Goal: Task Accomplishment & Management: Complete application form

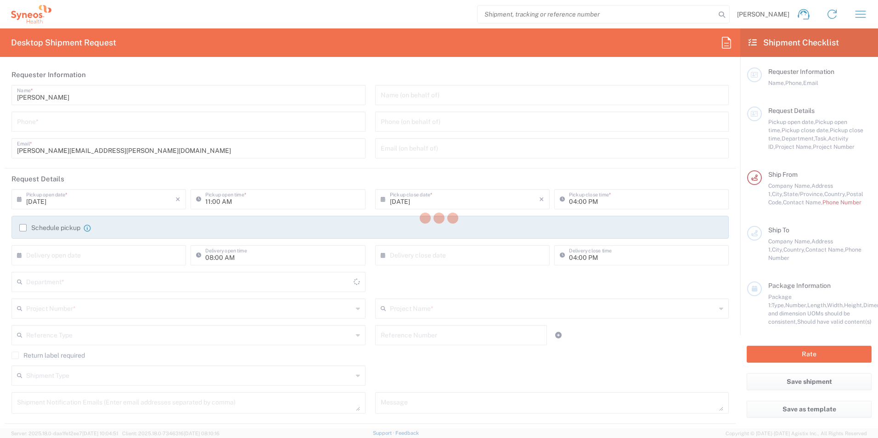
type input "[US_STATE]"
type input "[GEOGRAPHIC_DATA]"
type input "3190"
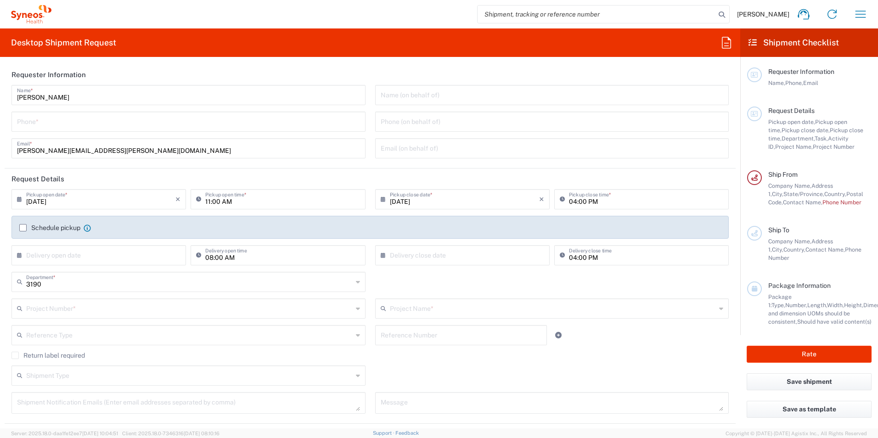
type input "[PERSON_NAME] Rsrch Grp ([GEOGRAPHIC_DATA]) In"
click at [129, 122] on input "tel" at bounding box center [188, 121] width 343 height 16
type input "3035422221"
click at [381, 199] on icon at bounding box center [385, 199] width 9 height 15
click at [488, 246] on span "5" at bounding box center [487, 243] width 13 height 13
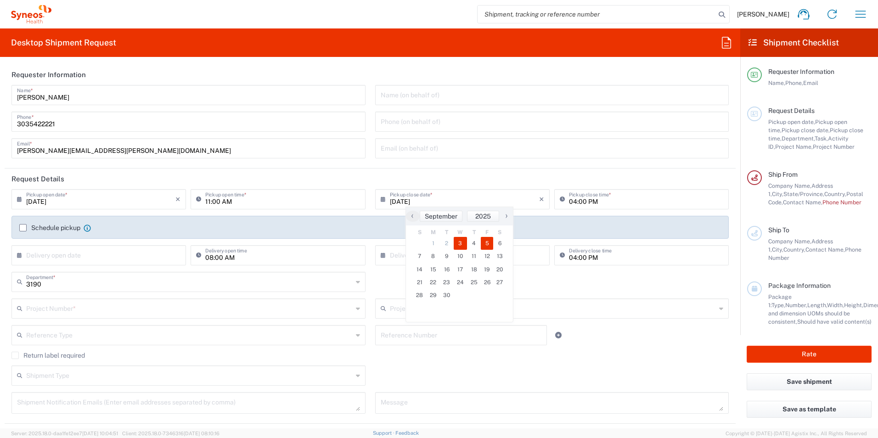
type input "[DATE]"
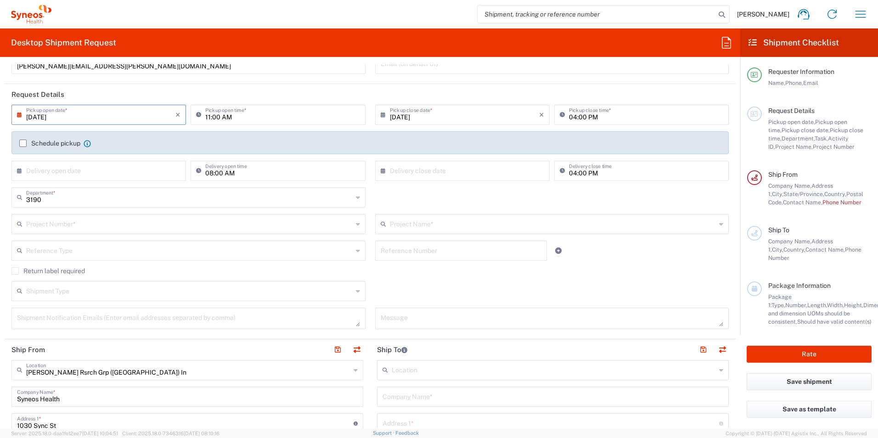
scroll to position [92, 0]
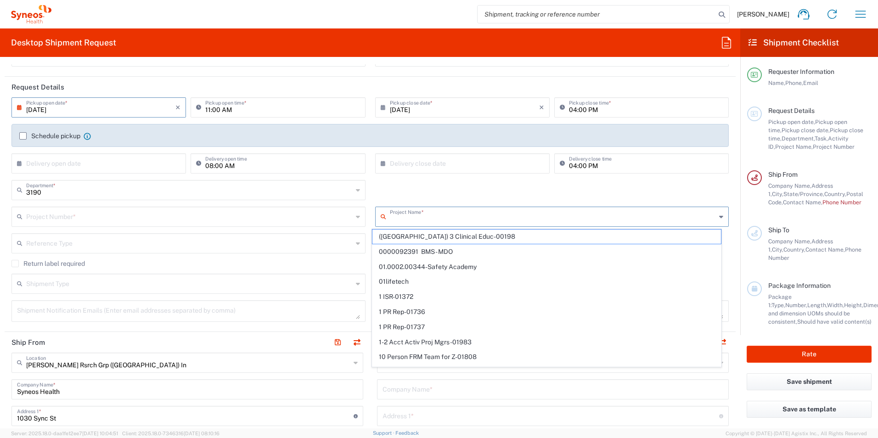
click at [404, 220] on input "text" at bounding box center [553, 216] width 326 height 16
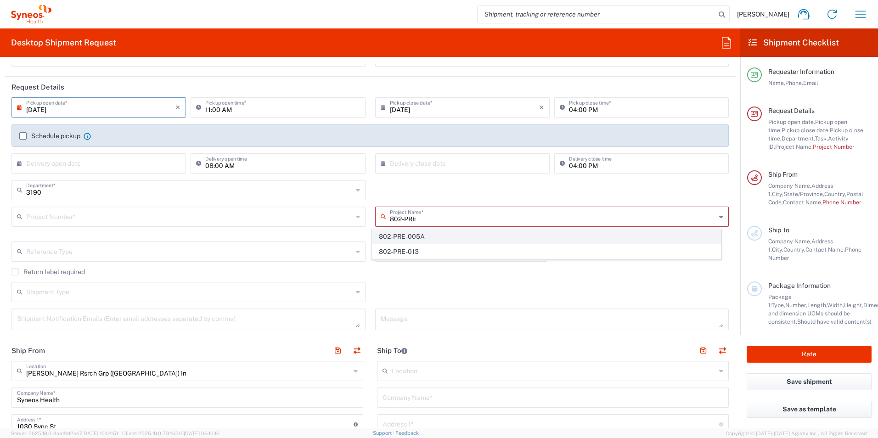
click at [406, 235] on span "802-PRE-005A" at bounding box center [546, 237] width 348 height 14
type input "802-PRE-005A"
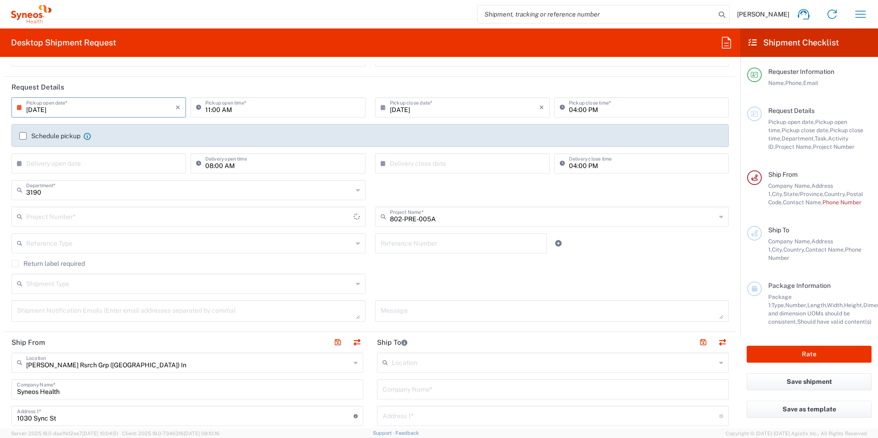
type input "OPP 00528A"
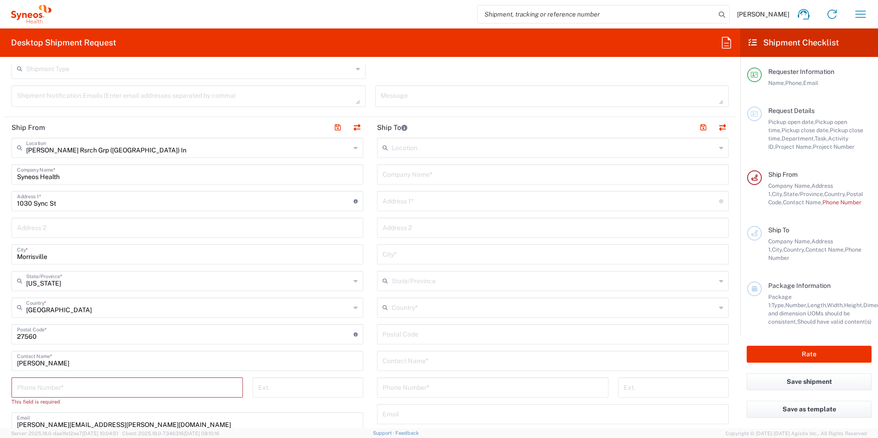
scroll to position [321, 0]
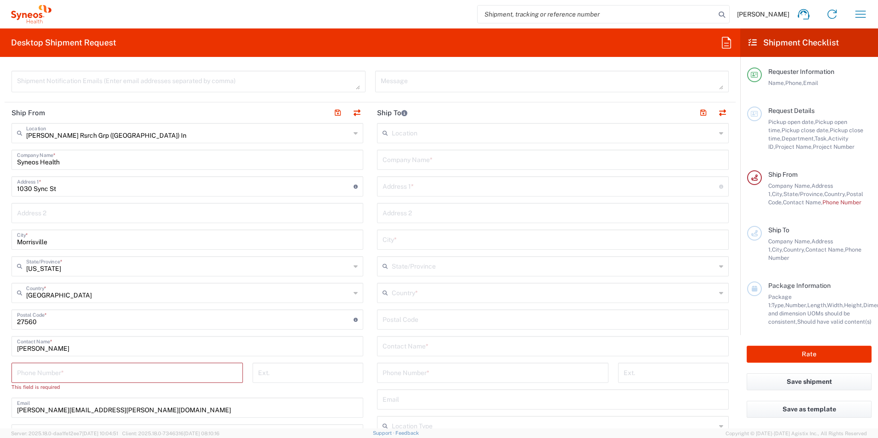
click at [59, 350] on input "[PERSON_NAME]" at bounding box center [187, 345] width 341 height 16
type input "R"
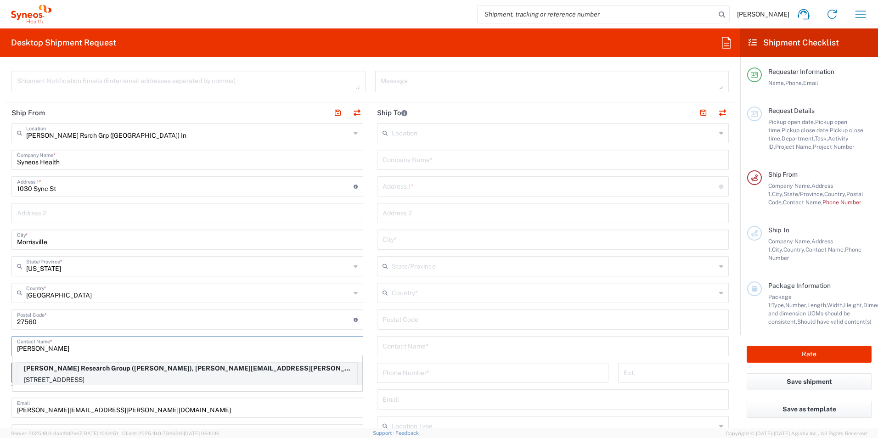
type input "[PERSON_NAME]"
click at [101, 378] on p "[STREET_ADDRESS]" at bounding box center [187, 379] width 340 height 11
type input "[PERSON_NAME] Research Group"
type input "[STREET_ADDRESS]"
type input "[GEOGRAPHIC_DATA]"
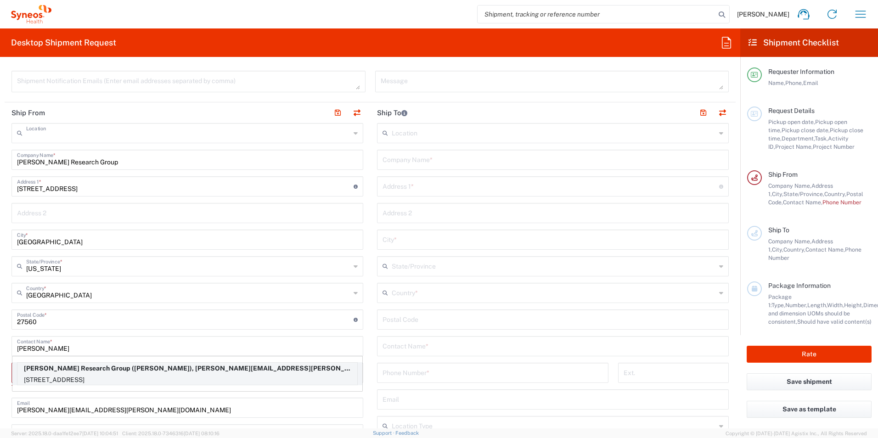
type input "[GEOGRAPHIC_DATA]"
type input "N6K3A3"
type input "[PERSON_NAME]"
type input "[PHONE_NUMBER]"
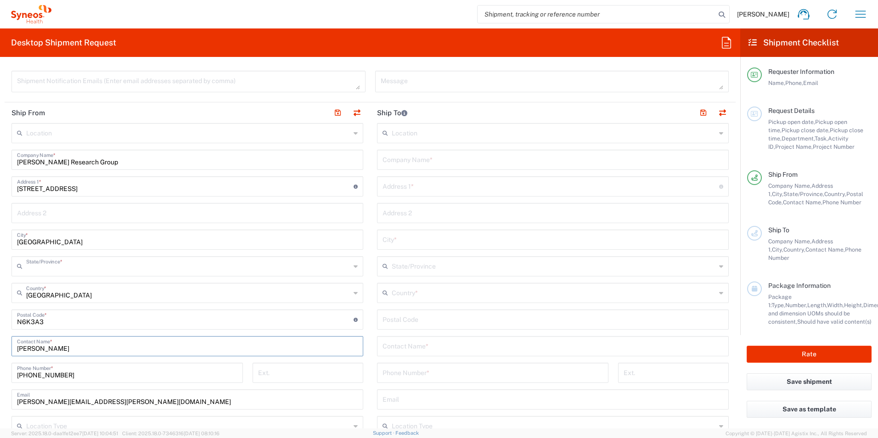
type input "[GEOGRAPHIC_DATA]"
click at [31, 323] on input "undefined" at bounding box center [185, 319] width 337 height 16
type input "N6K 3A3"
click at [431, 345] on input "text" at bounding box center [552, 345] width 341 height 16
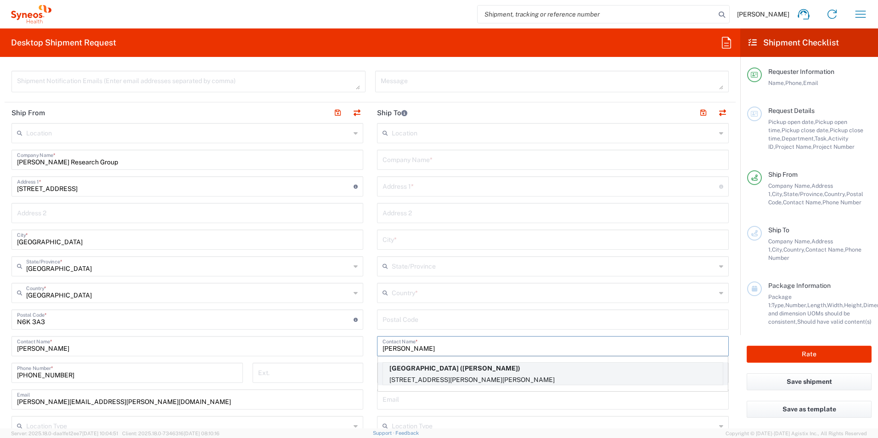
type input "[PERSON_NAME]"
click at [443, 373] on p "[GEOGRAPHIC_DATA] ([PERSON_NAME])" at bounding box center [553, 368] width 340 height 11
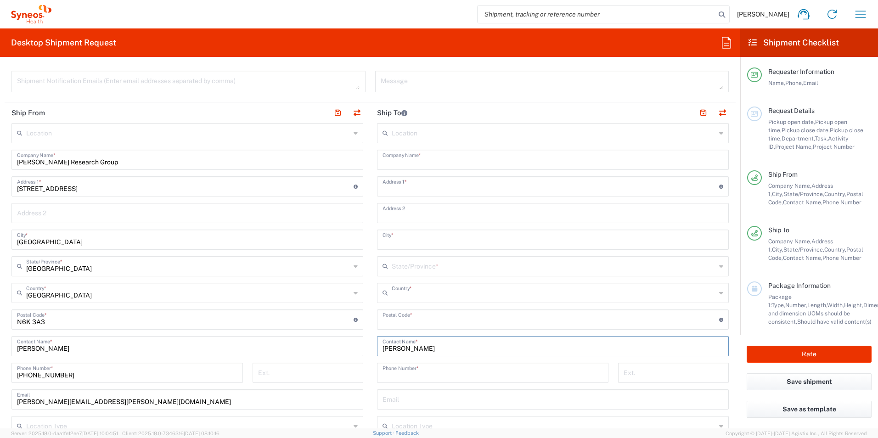
type input "[GEOGRAPHIC_DATA]"
type input "St W, [GEOGRAPHIC_DATA]"
type input "Room #1K4"
type input "[PERSON_NAME]"
type input "[GEOGRAPHIC_DATA]"
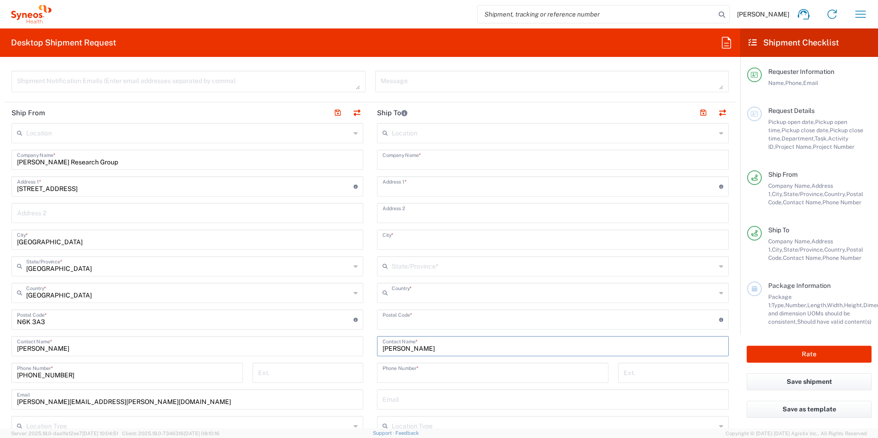
type input "L8N3Z5"
type input "9055212100"
type input "[GEOGRAPHIC_DATA]"
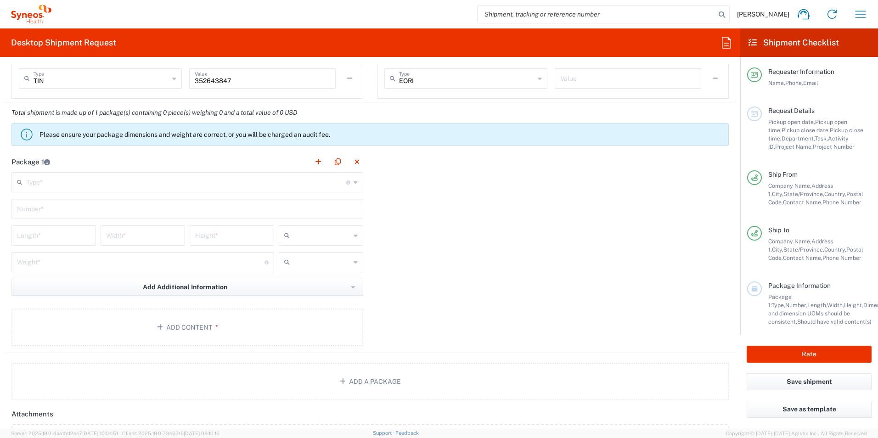
scroll to position [735, 0]
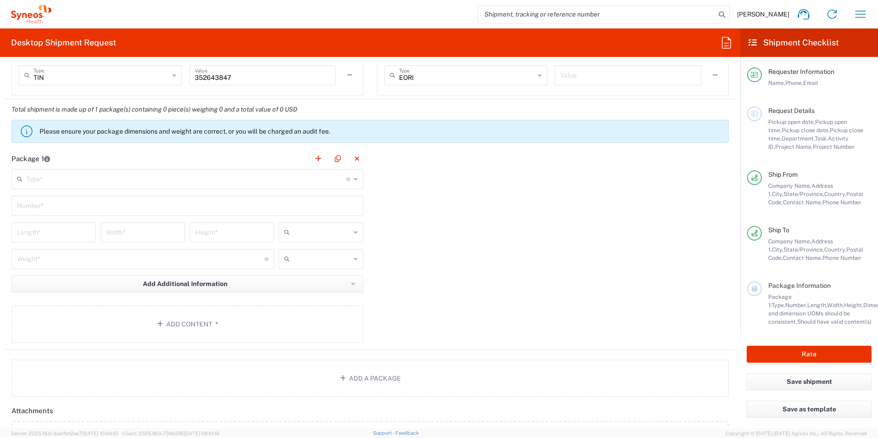
click at [354, 177] on icon at bounding box center [356, 179] width 4 height 15
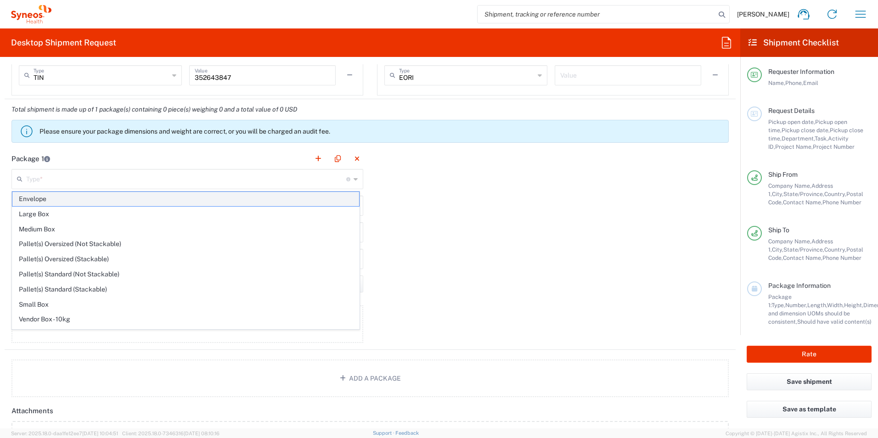
click at [321, 199] on span "Envelope" at bounding box center [185, 199] width 347 height 14
type input "Envelope"
type input "1"
type input "9.5"
type input "12.5"
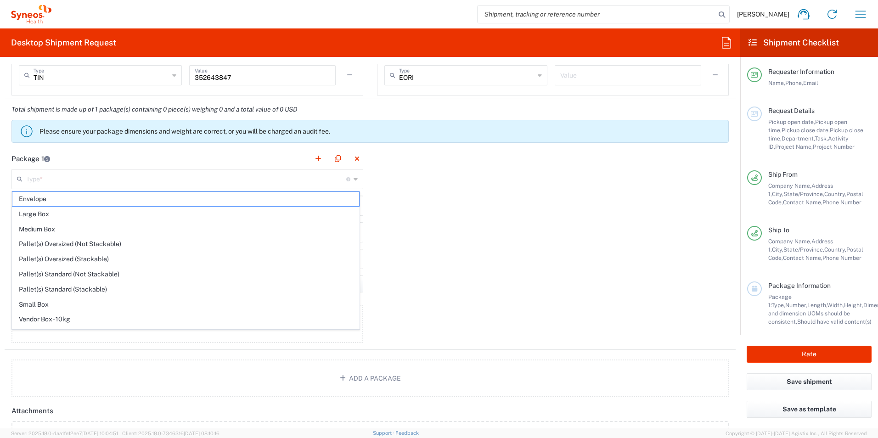
type input "0.25"
type input "in"
type input "0.45"
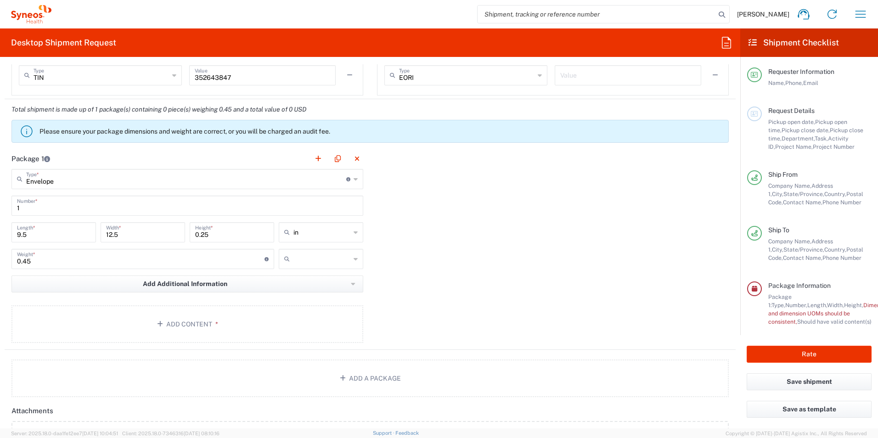
click at [354, 260] on icon at bounding box center [356, 259] width 4 height 15
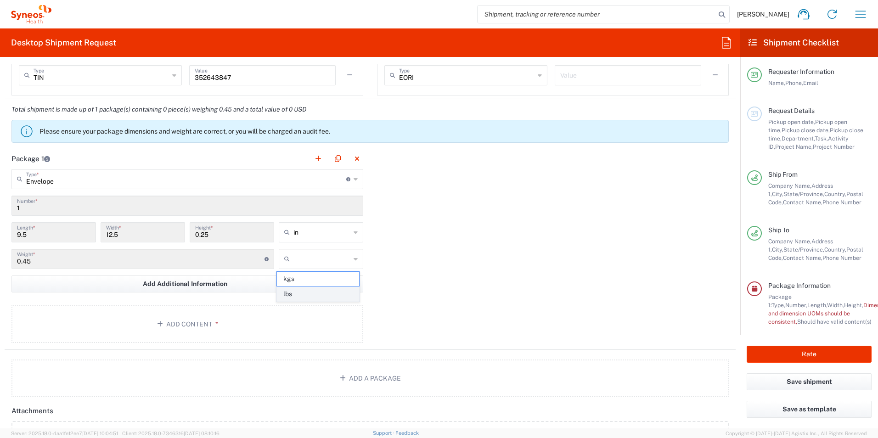
click at [332, 297] on span "lbs" at bounding box center [318, 294] width 82 height 14
type input "lbs"
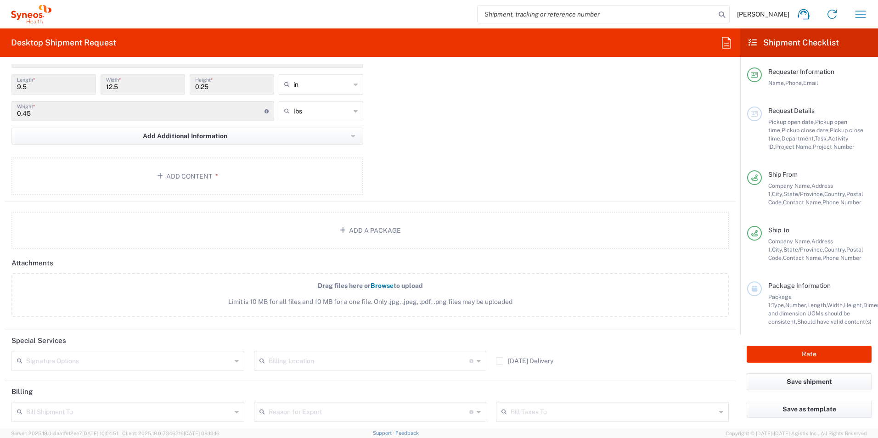
scroll to position [834, 0]
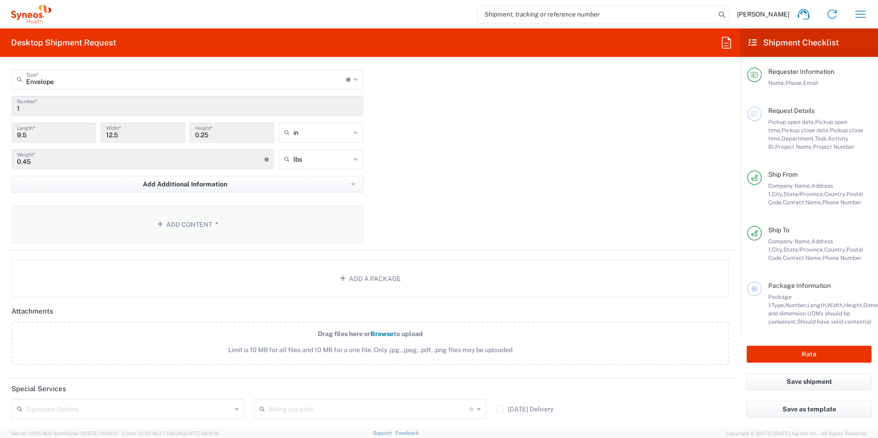
click at [181, 219] on button "Add Content *" at bounding box center [187, 225] width 352 height 38
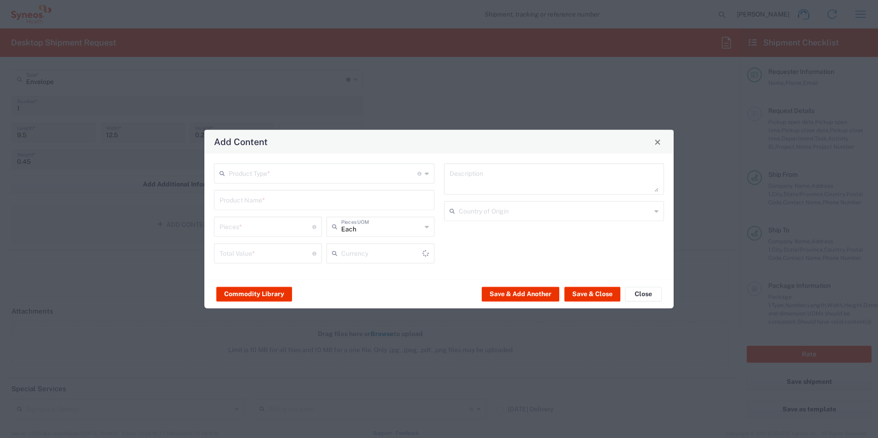
type input "US Dollar"
click at [428, 176] on icon at bounding box center [427, 173] width 4 height 15
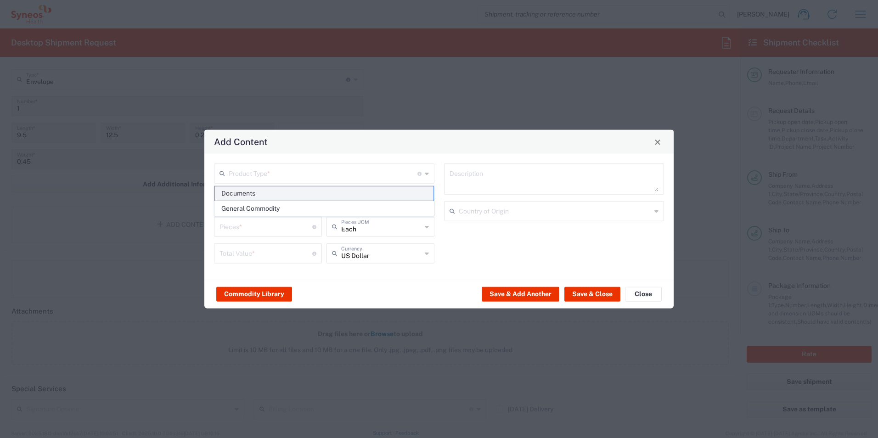
click at [386, 194] on span "Documents" at bounding box center [324, 193] width 219 height 14
type input "Documents"
type input "1"
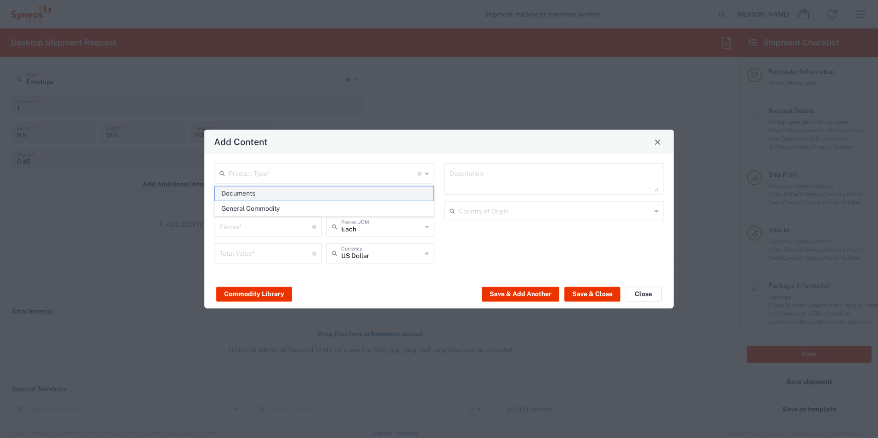
type textarea "Documents"
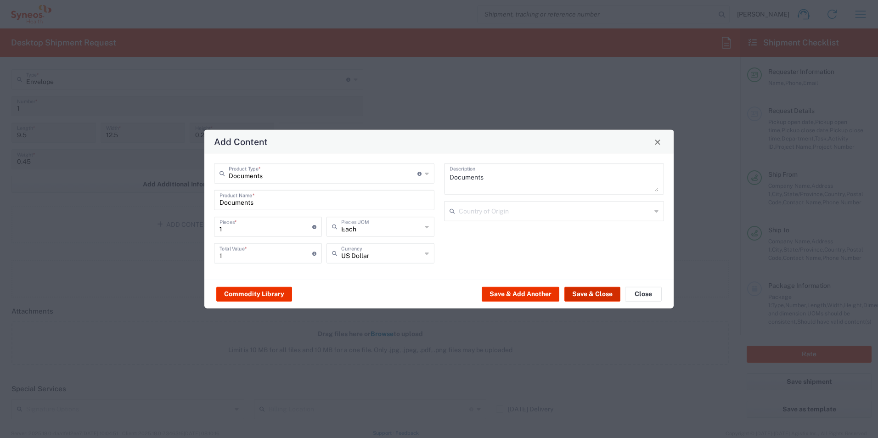
click at [582, 291] on button "Save & Close" at bounding box center [592, 293] width 56 height 15
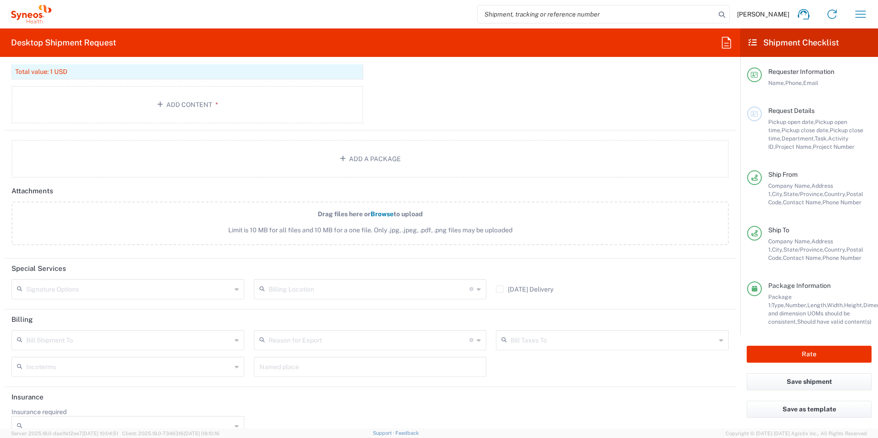
scroll to position [1026, 0]
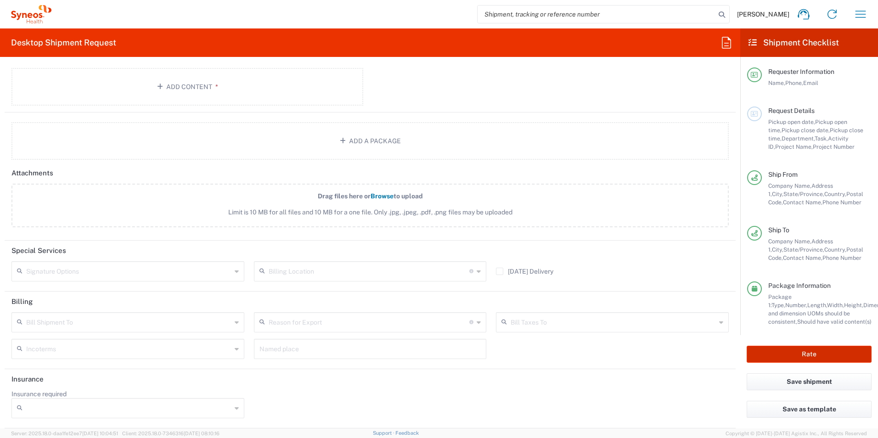
click at [767, 353] on button "Rate" at bounding box center [809, 354] width 125 height 17
type input "802-PRE-005A"
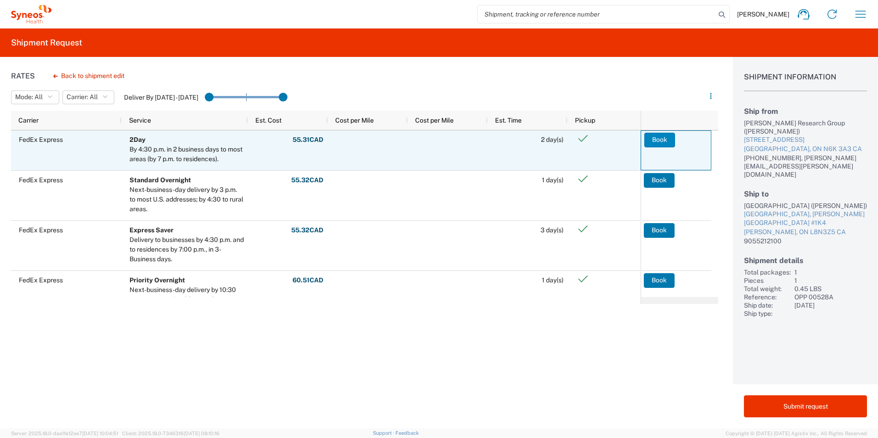
click at [666, 140] on button "Book" at bounding box center [659, 140] width 31 height 15
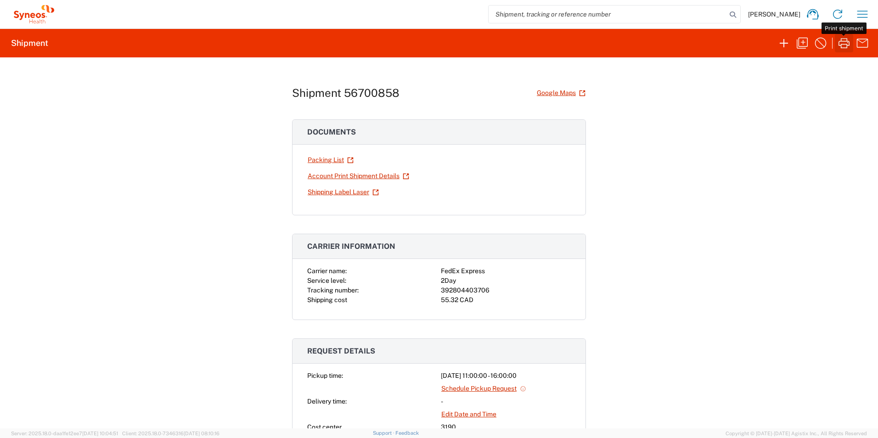
click at [843, 45] on icon "button" at bounding box center [843, 43] width 15 height 15
